Goal: Find specific page/section: Find specific page/section

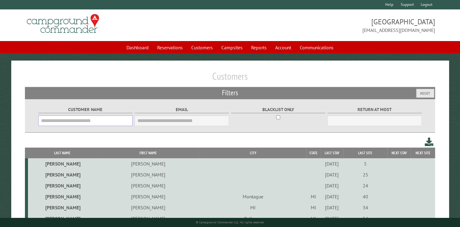
click at [89, 121] on input "Customer Name" at bounding box center [85, 120] width 95 height 11
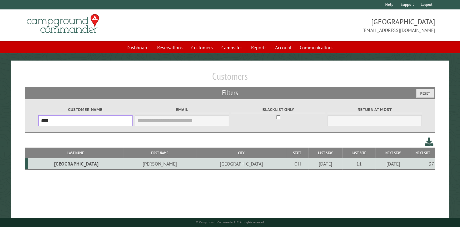
type input "****"
click at [51, 164] on td "[GEOGRAPHIC_DATA]" at bounding box center [75, 163] width 95 height 11
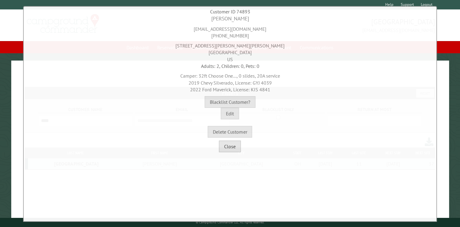
click at [226, 149] on button "Close" at bounding box center [230, 147] width 22 height 12
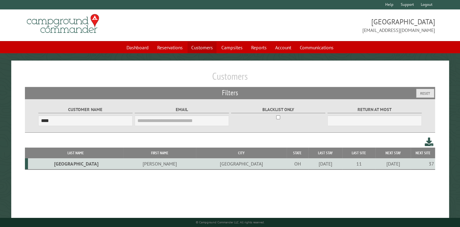
click at [198, 46] on link "Customers" at bounding box center [202, 48] width 29 height 12
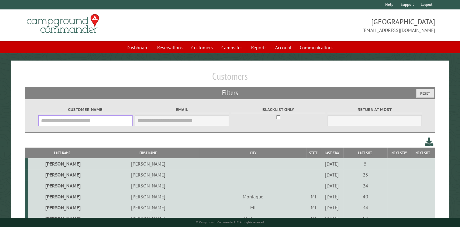
click at [66, 120] on input "Customer Name" at bounding box center [85, 120] width 95 height 11
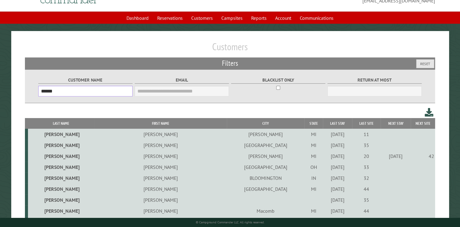
scroll to position [61, 0]
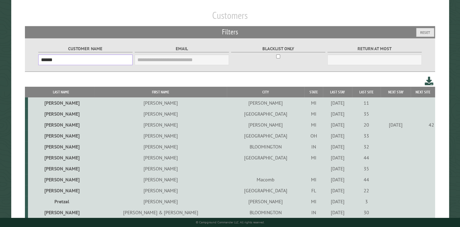
type input "******"
click at [49, 125] on td "Taylor" at bounding box center [61, 124] width 67 height 11
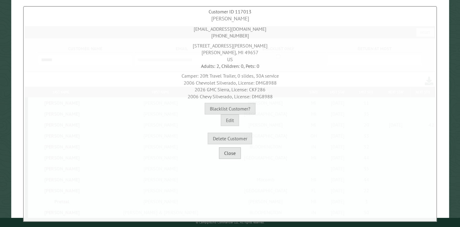
click at [232, 154] on button "Close" at bounding box center [230, 153] width 22 height 12
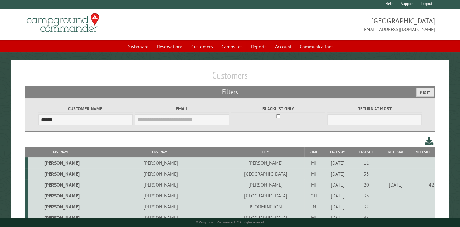
scroll to position [0, 0]
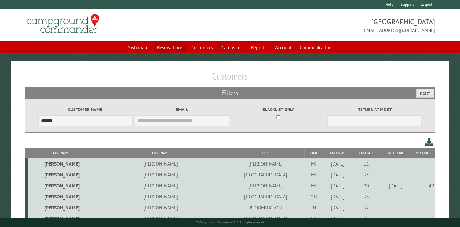
click at [167, 46] on link "Reservations" at bounding box center [170, 48] width 33 height 12
